Goal: Information Seeking & Learning: Learn about a topic

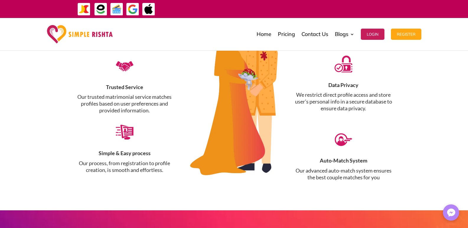
scroll to position [642, 0]
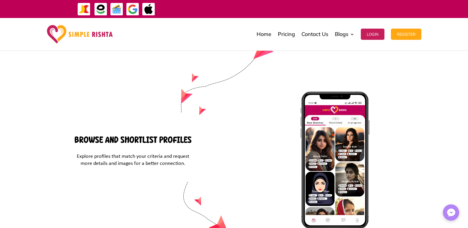
scroll to position [1545, 0]
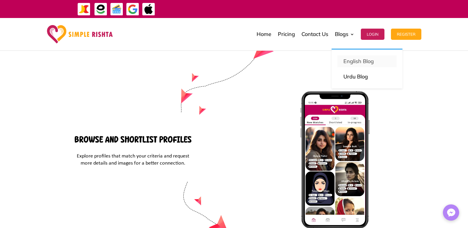
click at [351, 58] on p "English Blog" at bounding box center [367, 61] width 47 height 8
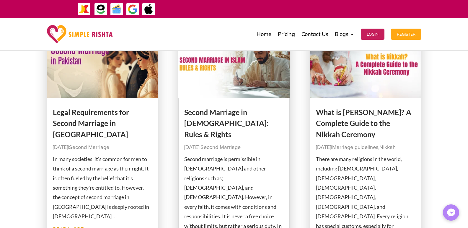
scroll to position [589, 0]
